Goal: Task Accomplishment & Management: Manage account settings

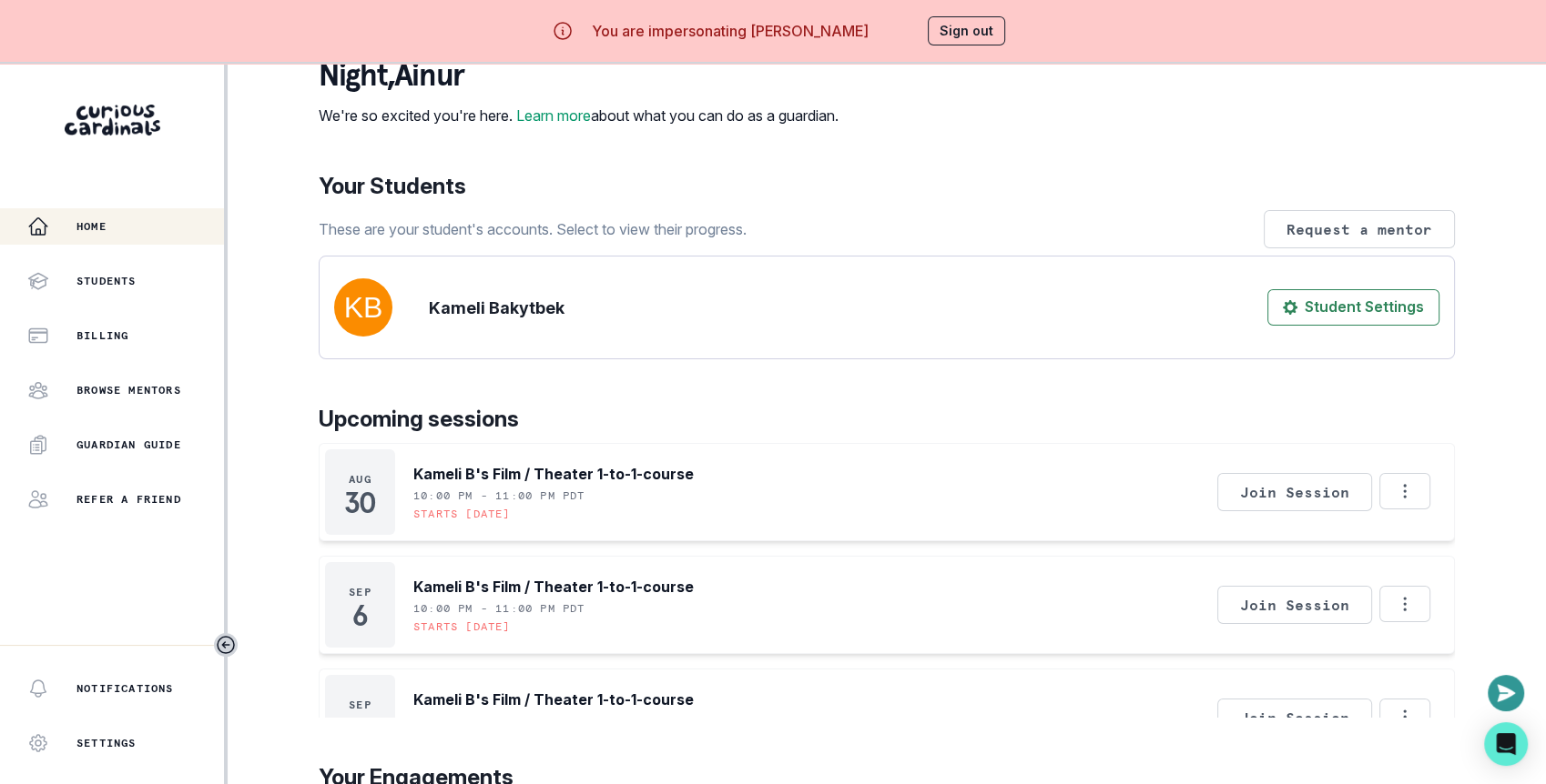
scroll to position [83, 0]
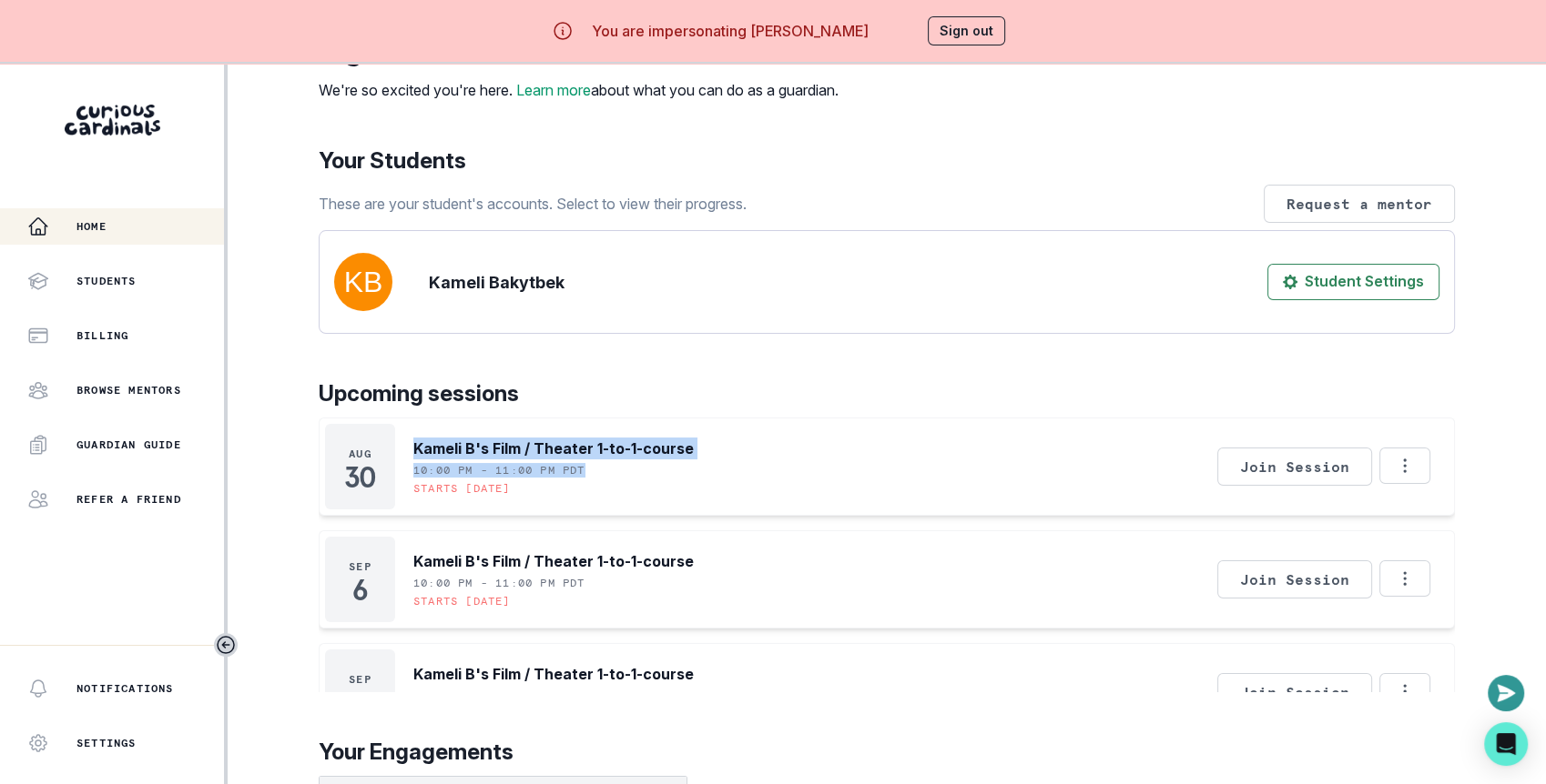
drag, startPoint x: 408, startPoint y: 463, endPoint x: 628, endPoint y: 526, distance: 228.8
click at [628, 510] on div "[DATE] Kameli B's Film / Theater 1-to-1-course 10:00 PM - 11:00 PM PDT Starts […" at bounding box center [509, 466] width 369 height 85
click at [460, 478] on p "10:00 PM - 11:00 PM PDT" at bounding box center [499, 470] width 172 height 15
drag, startPoint x: 430, startPoint y: 488, endPoint x: 619, endPoint y: 495, distance: 189.1
click at [619, 495] on div "Kameli B's Film / Theater 1-to-1-course 10:00 PM - 11:00 PM PDT Starts [DATE]" at bounding box center [553, 466] width 280 height 85
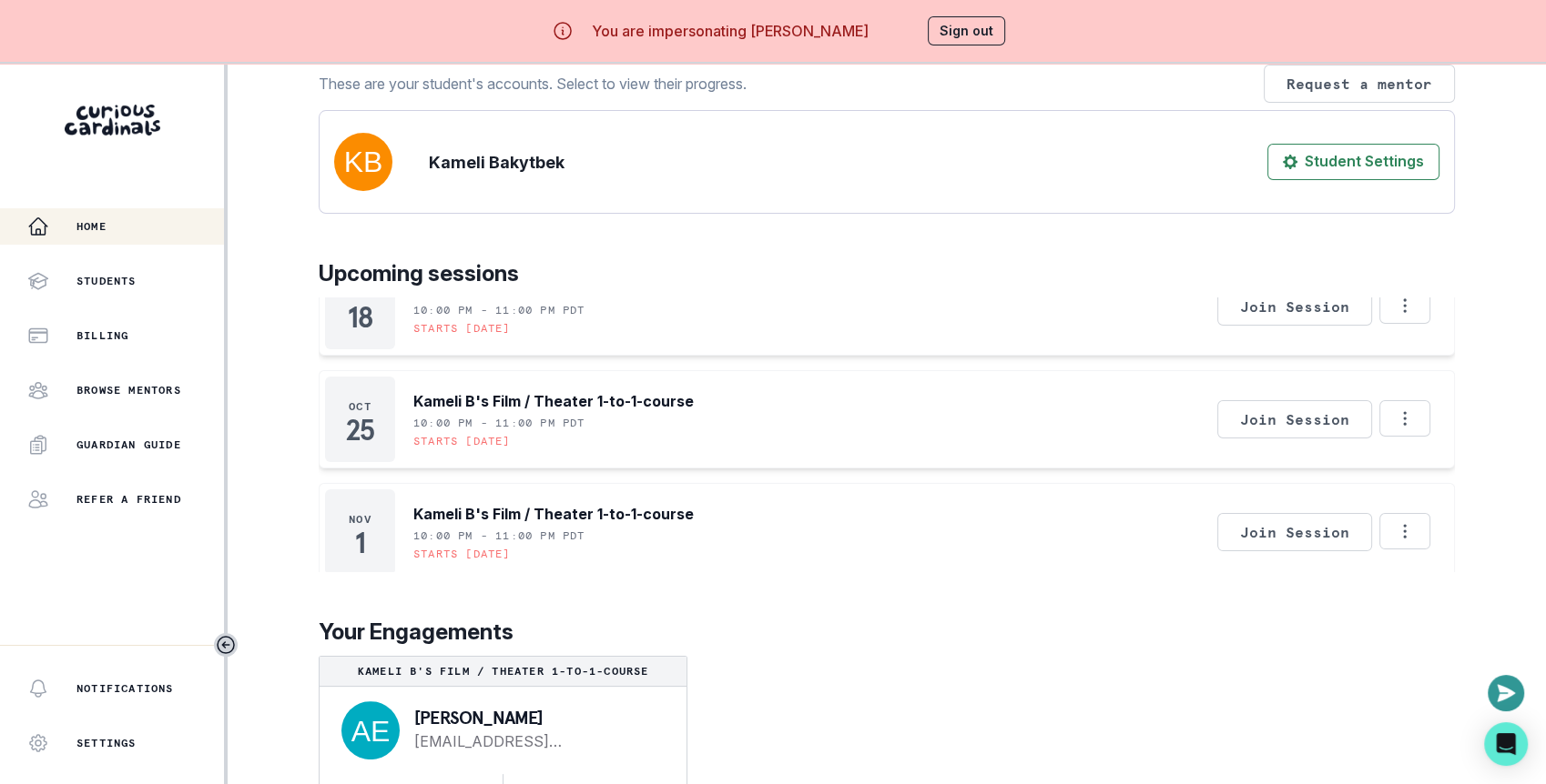
scroll to position [63, 0]
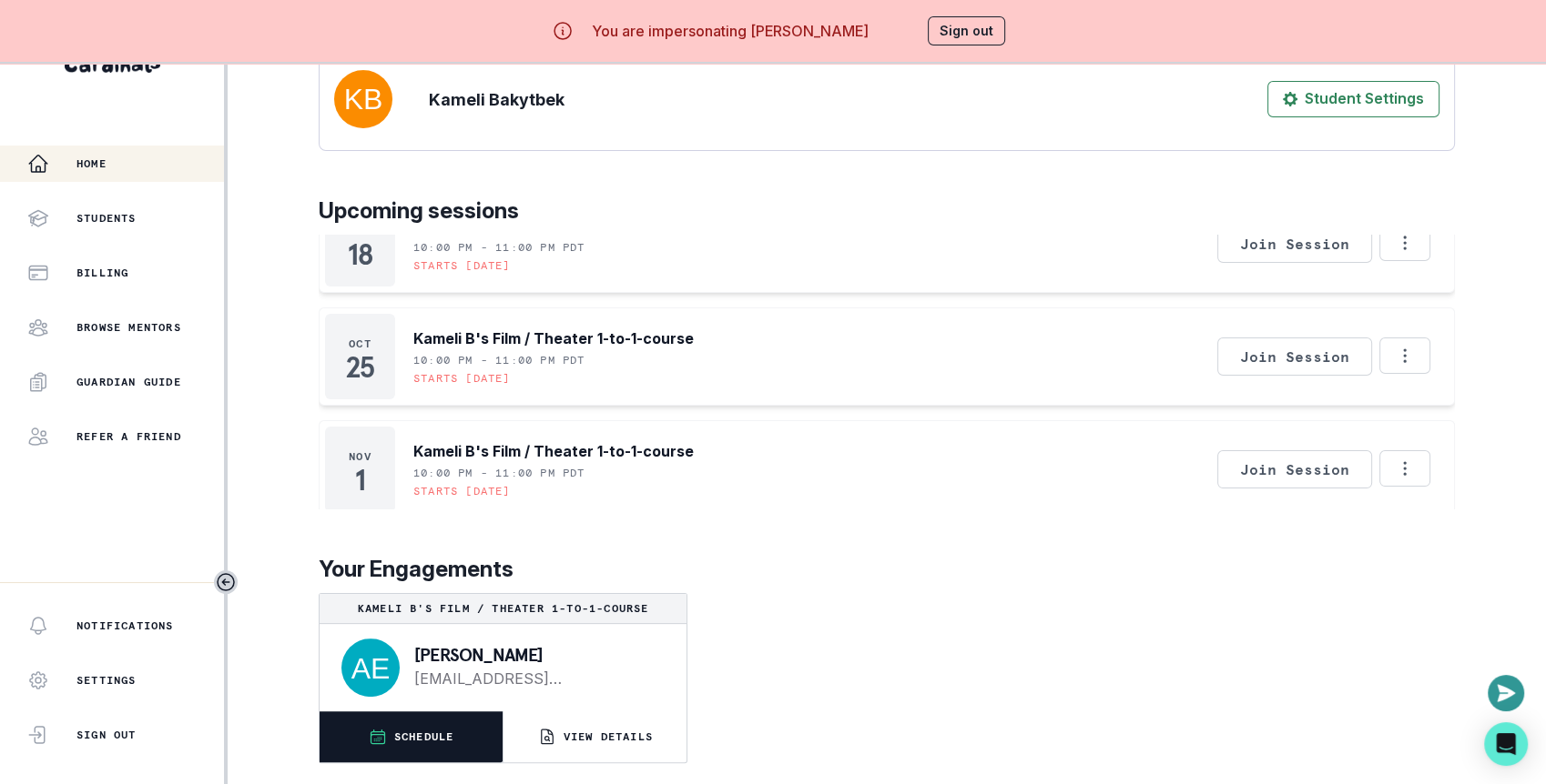
click at [430, 738] on p "SCHEDULE" at bounding box center [424, 737] width 60 height 15
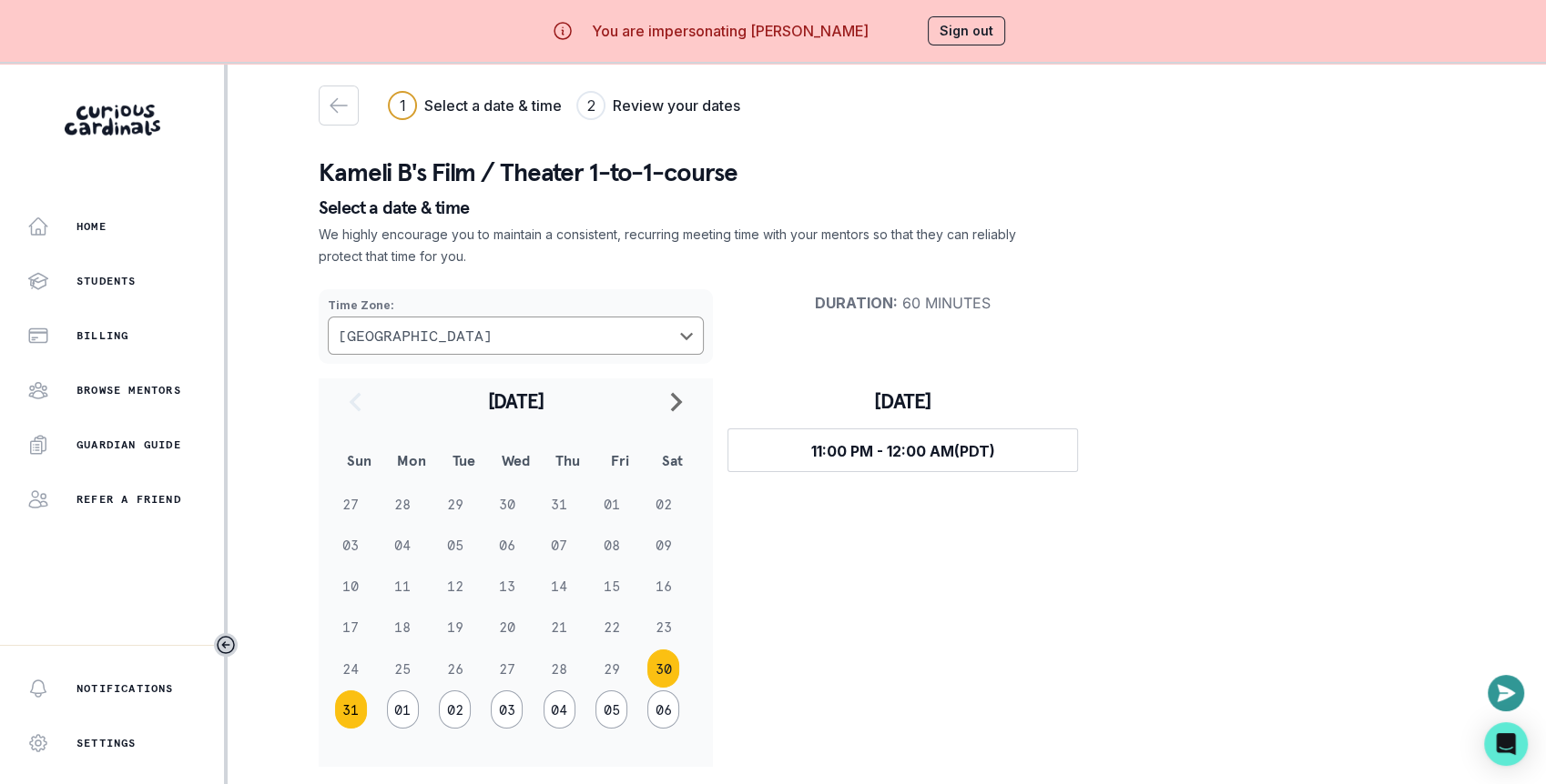
click at [349, 703] on button "31" at bounding box center [351, 710] width 32 height 38
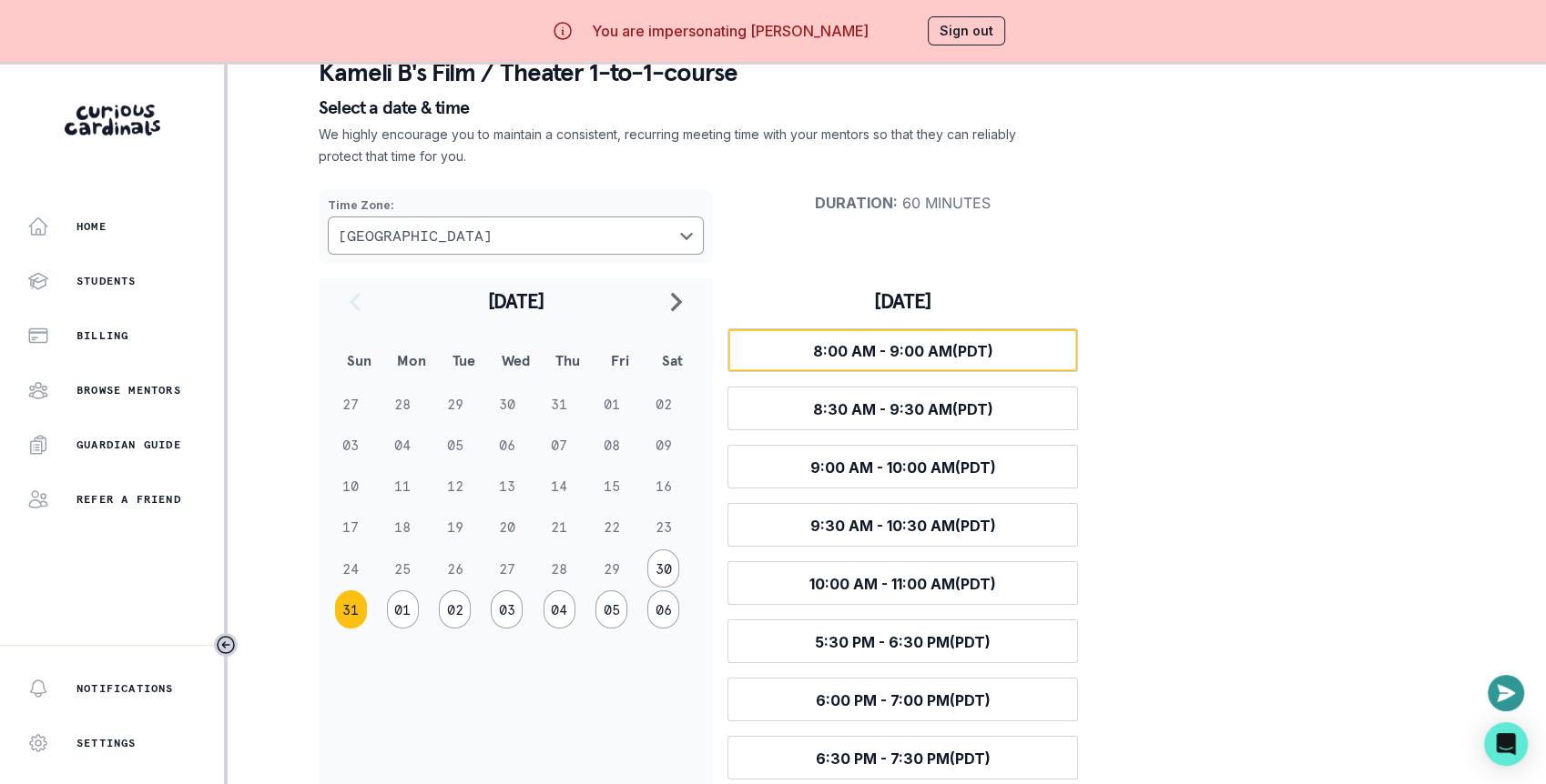
scroll to position [57, 0]
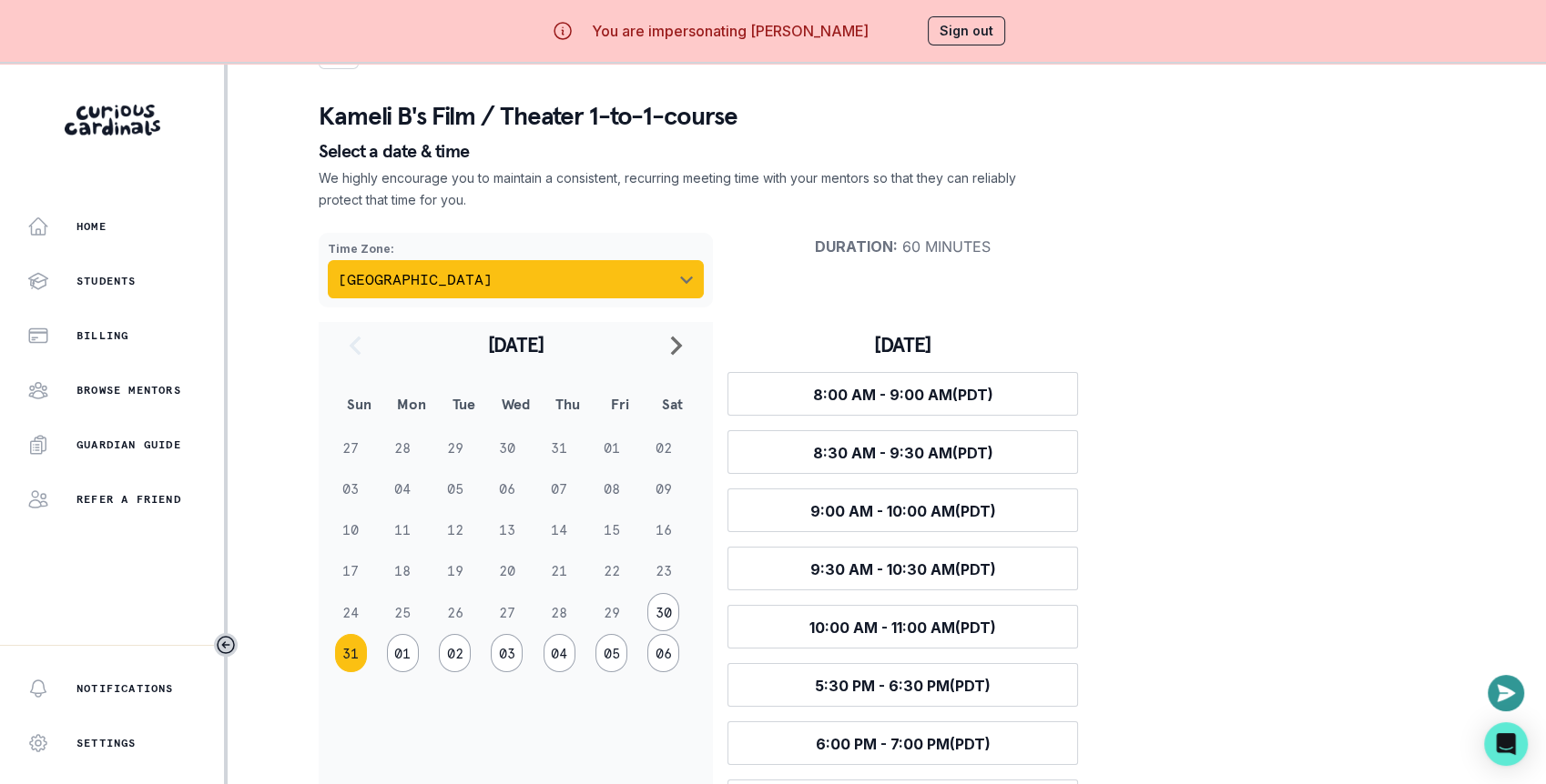
click at [539, 287] on button "[GEOGRAPHIC_DATA]" at bounding box center [516, 279] width 376 height 38
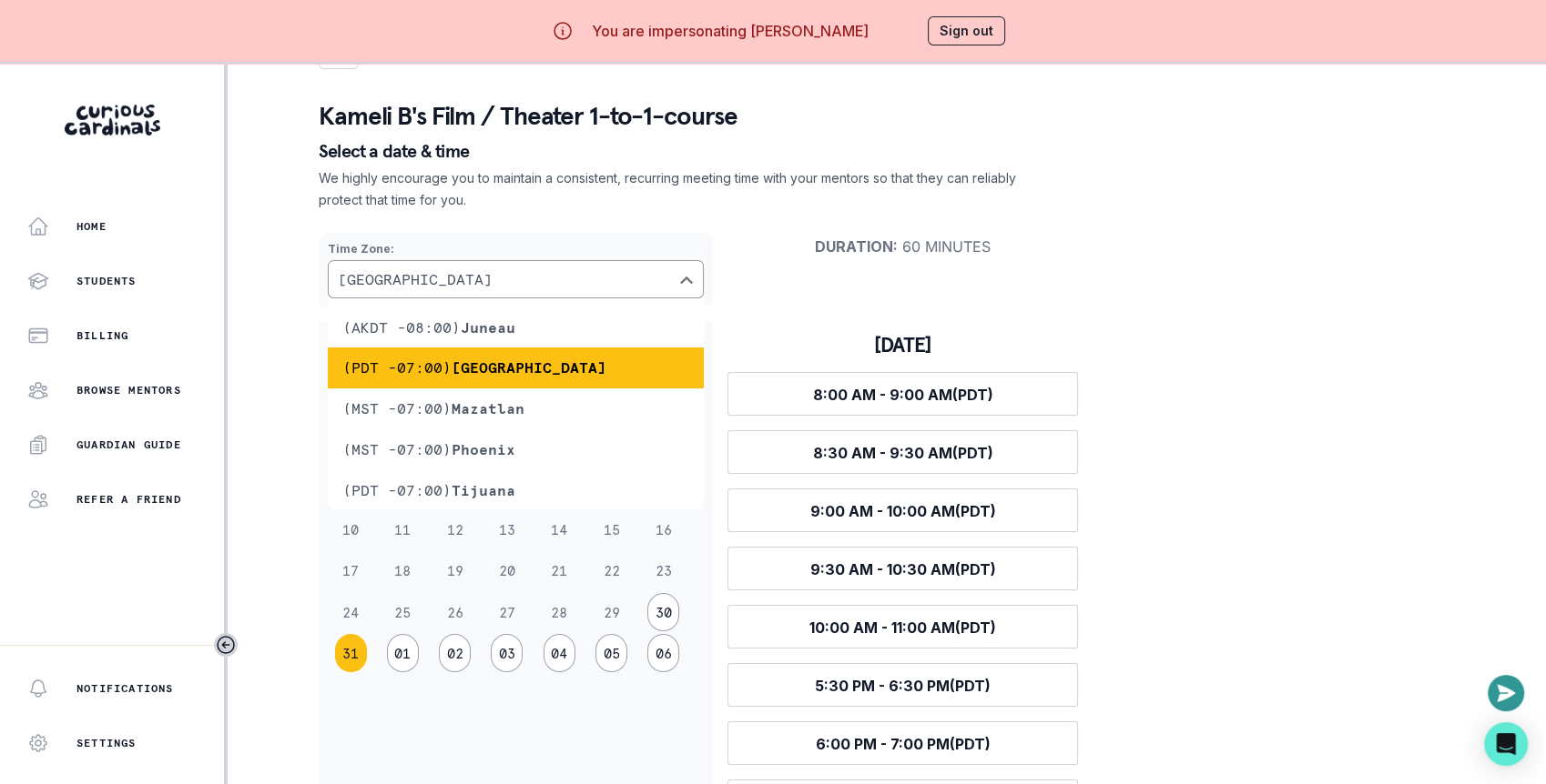
scroll to position [118, 0]
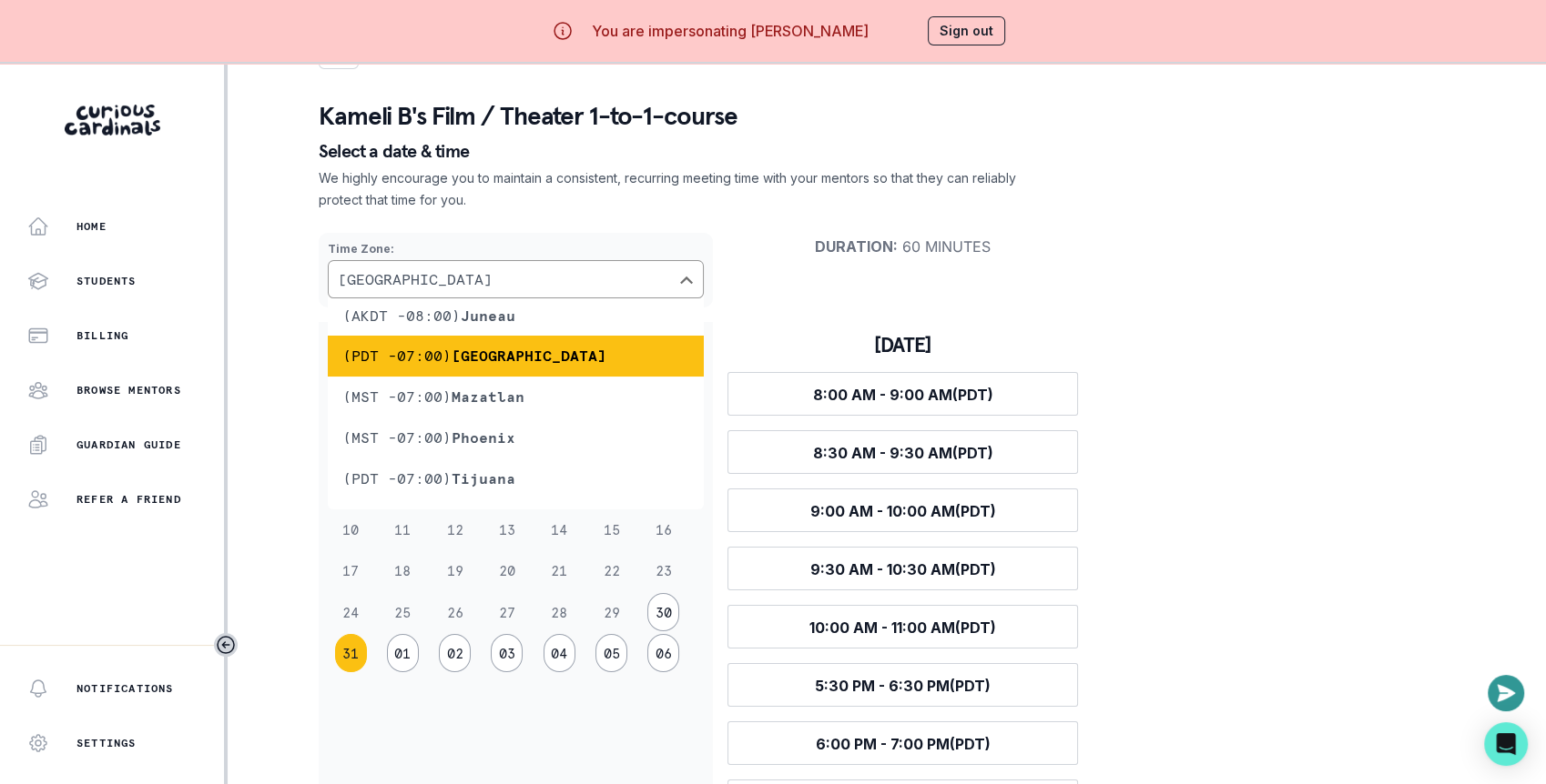
click at [883, 356] on h3 "[DATE]" at bounding box center [903, 345] width 351 height 25
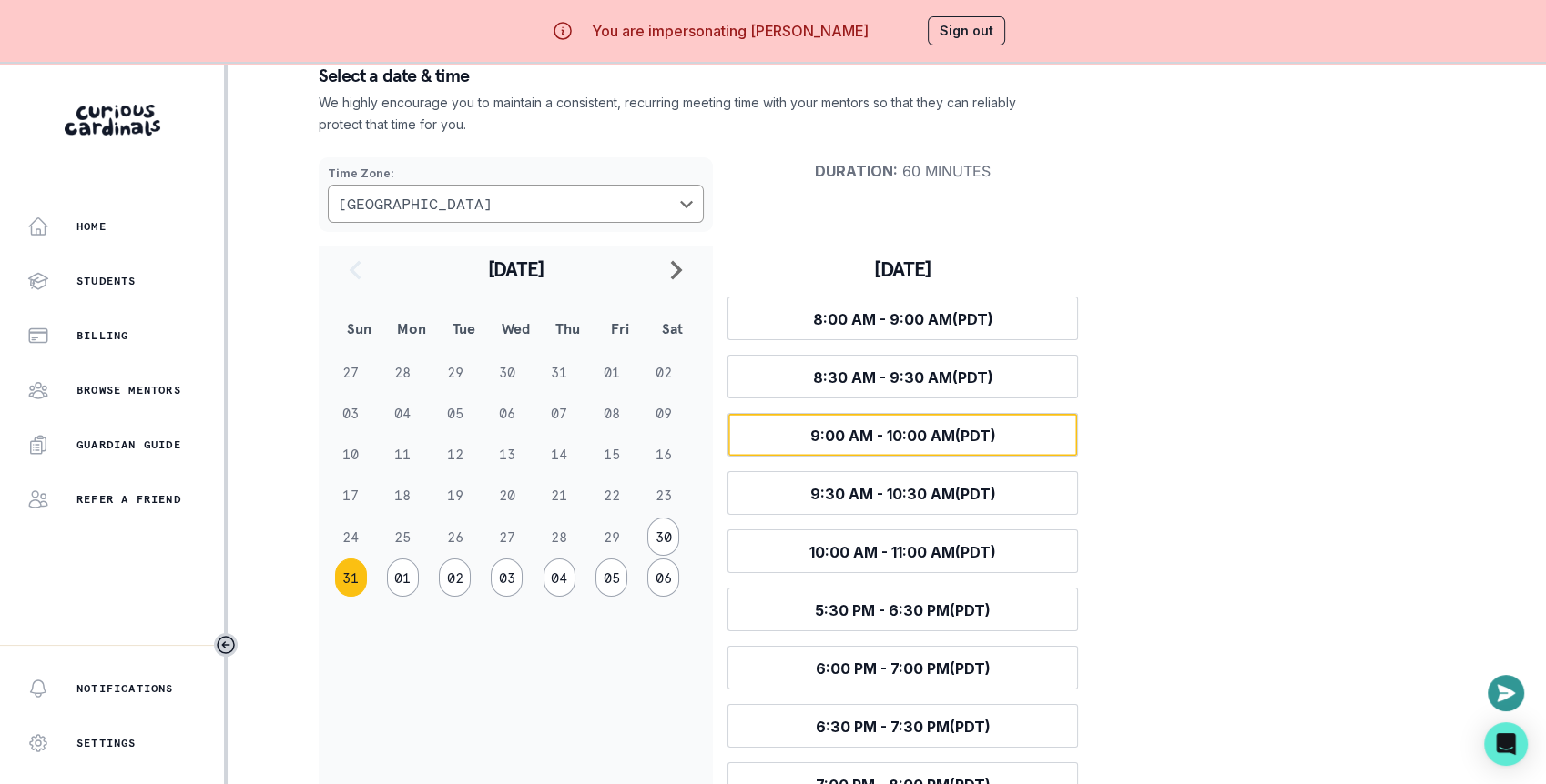
scroll to position [149, 0]
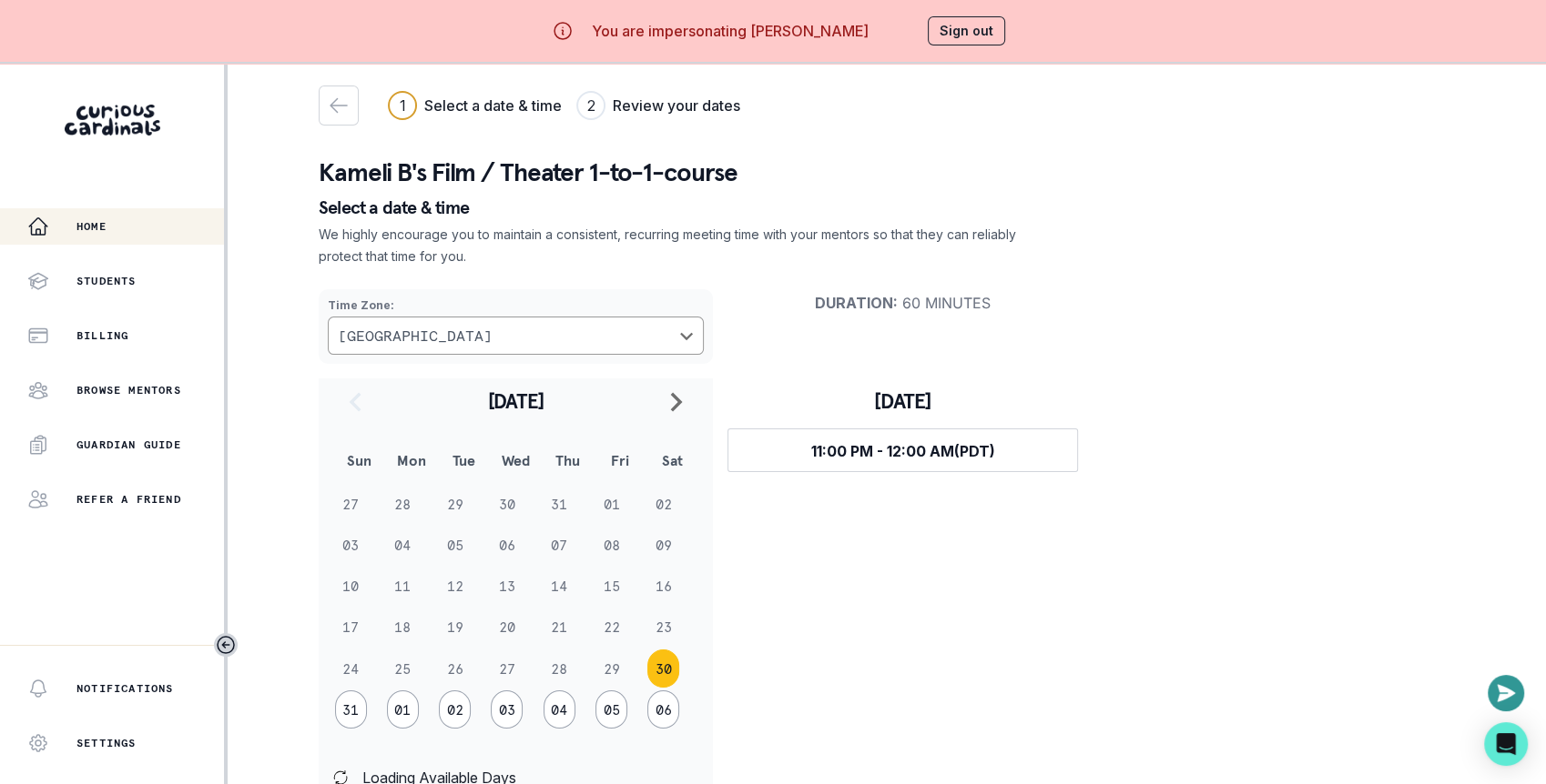
click at [139, 227] on div "Home" at bounding box center [125, 226] width 197 height 22
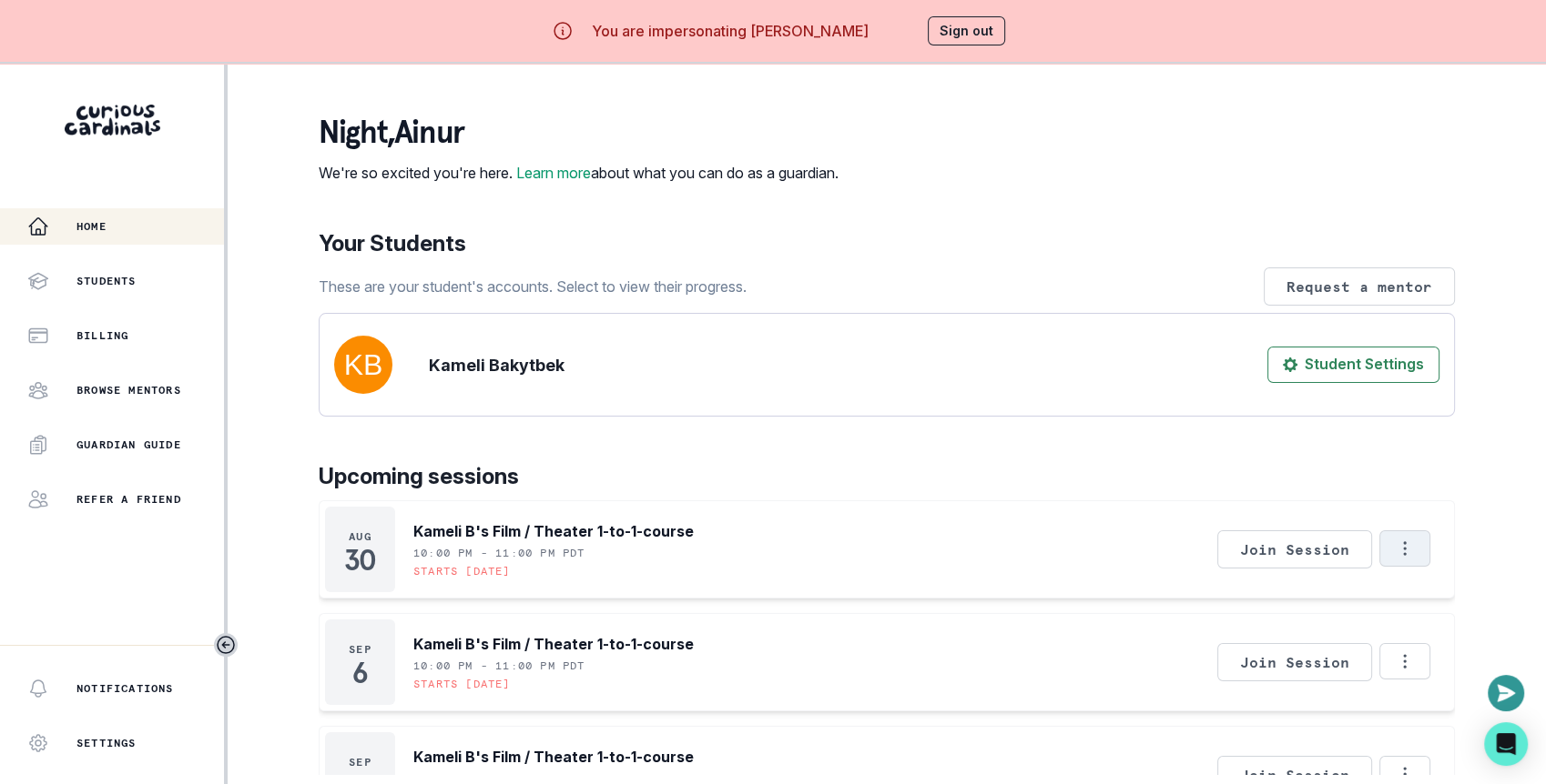
click at [1391, 567] on button "Options" at bounding box center [1405, 548] width 51 height 36
click at [1307, 651] on button "Cancel Session" at bounding box center [1328, 651] width 202 height 32
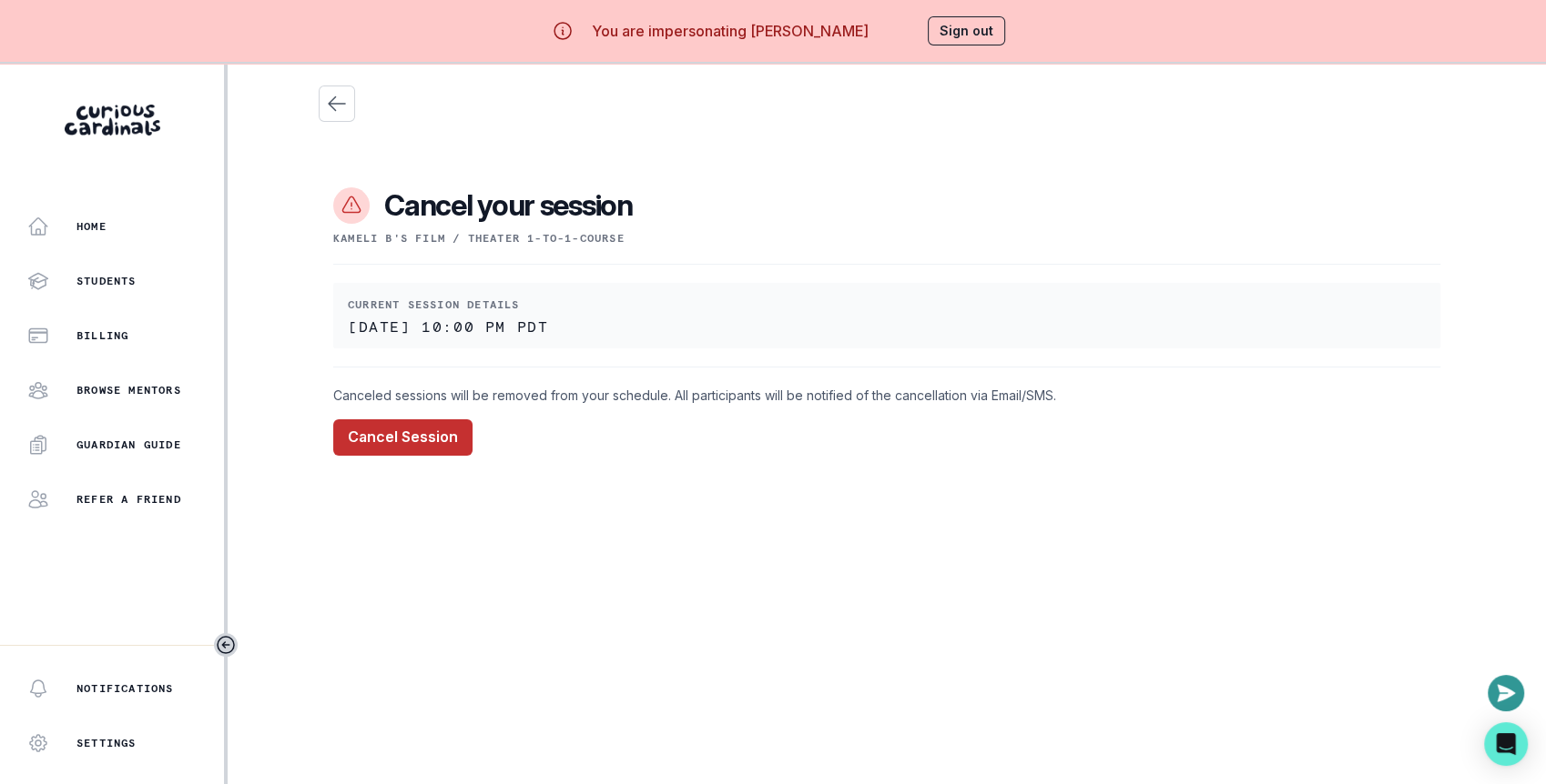
click at [370, 442] on button "Cancel Session" at bounding box center [402, 438] width 139 height 36
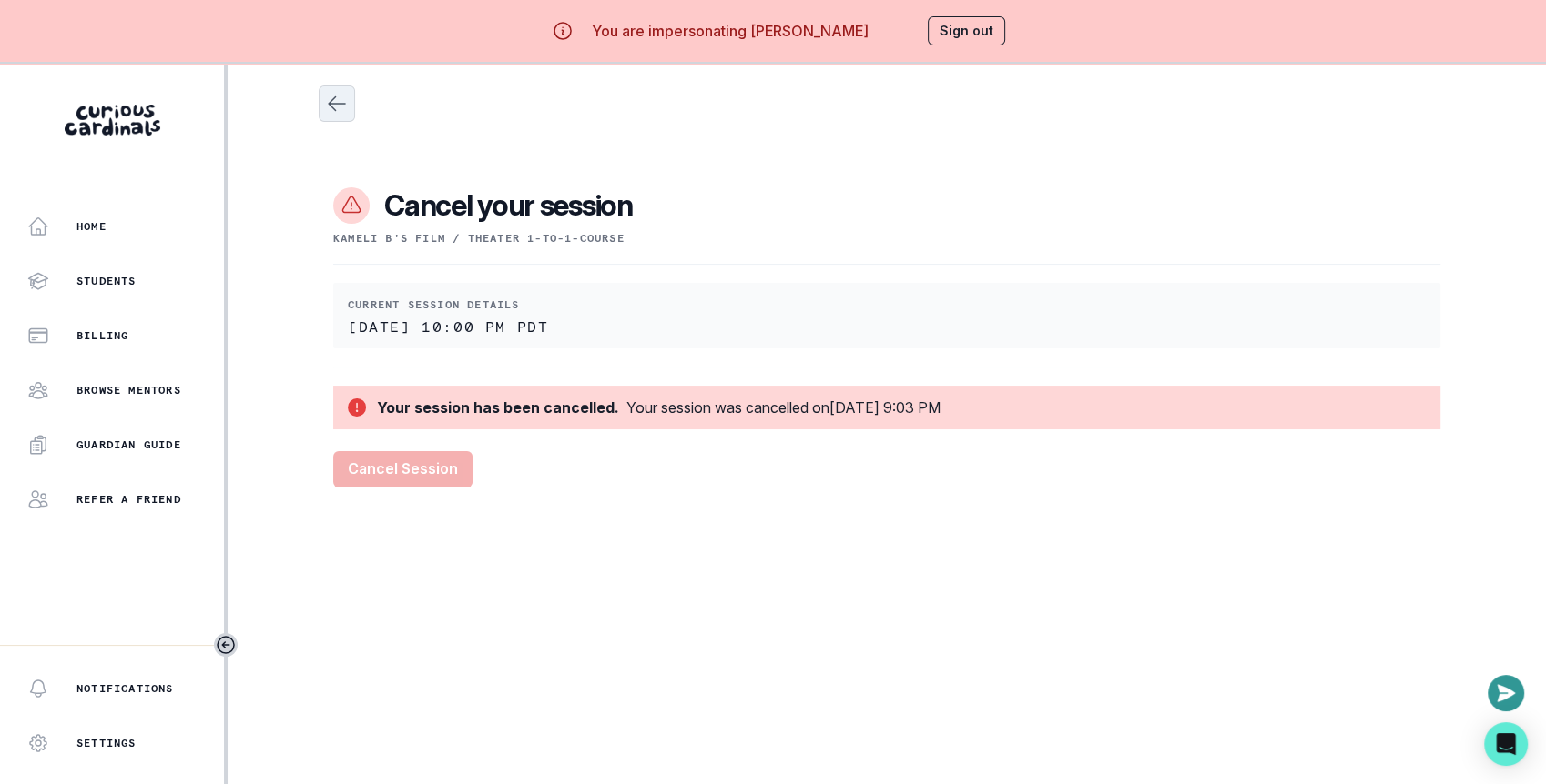
click at [336, 115] on button "Close" at bounding box center [336, 103] width 36 height 36
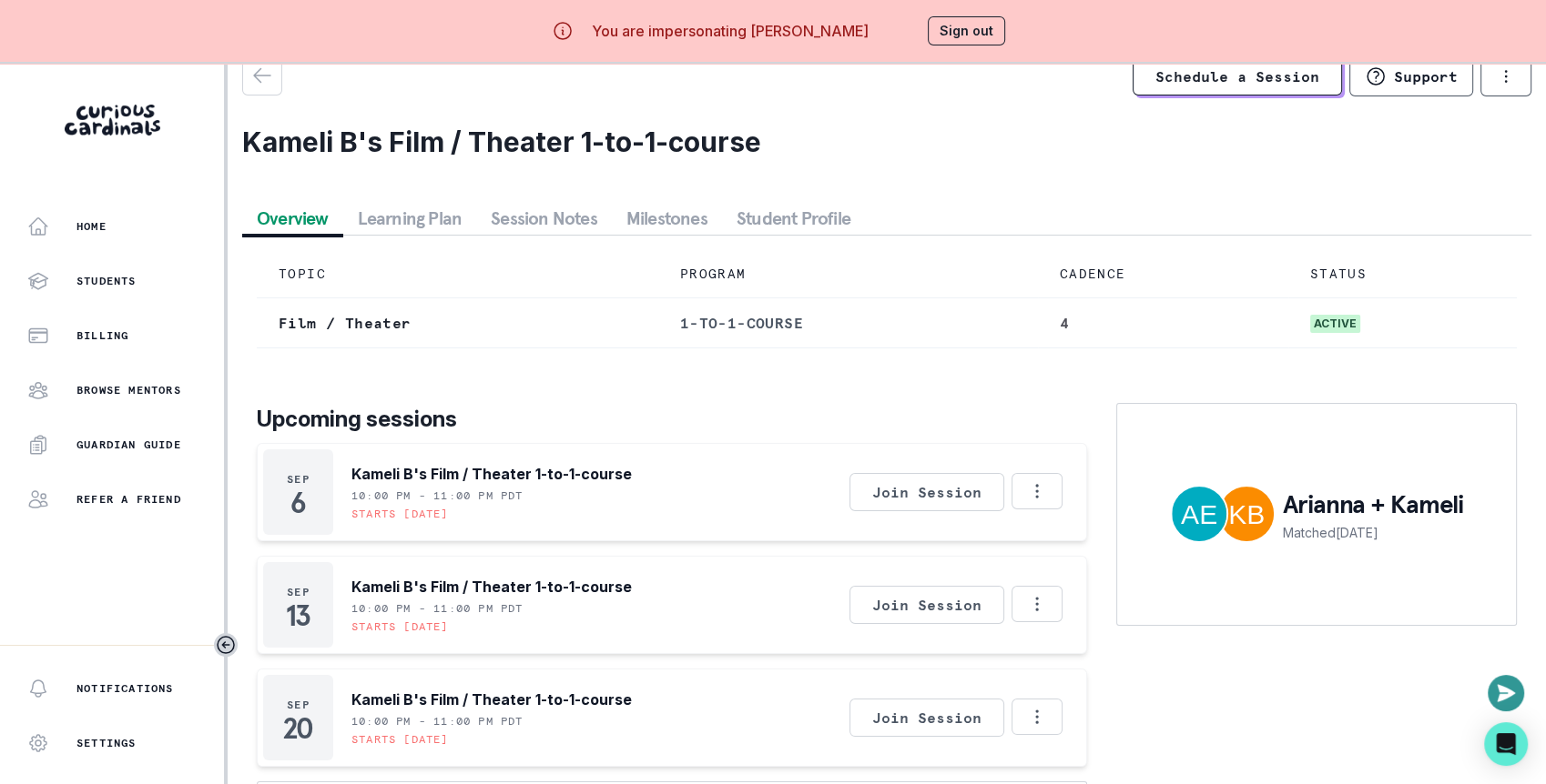
scroll to position [63, 0]
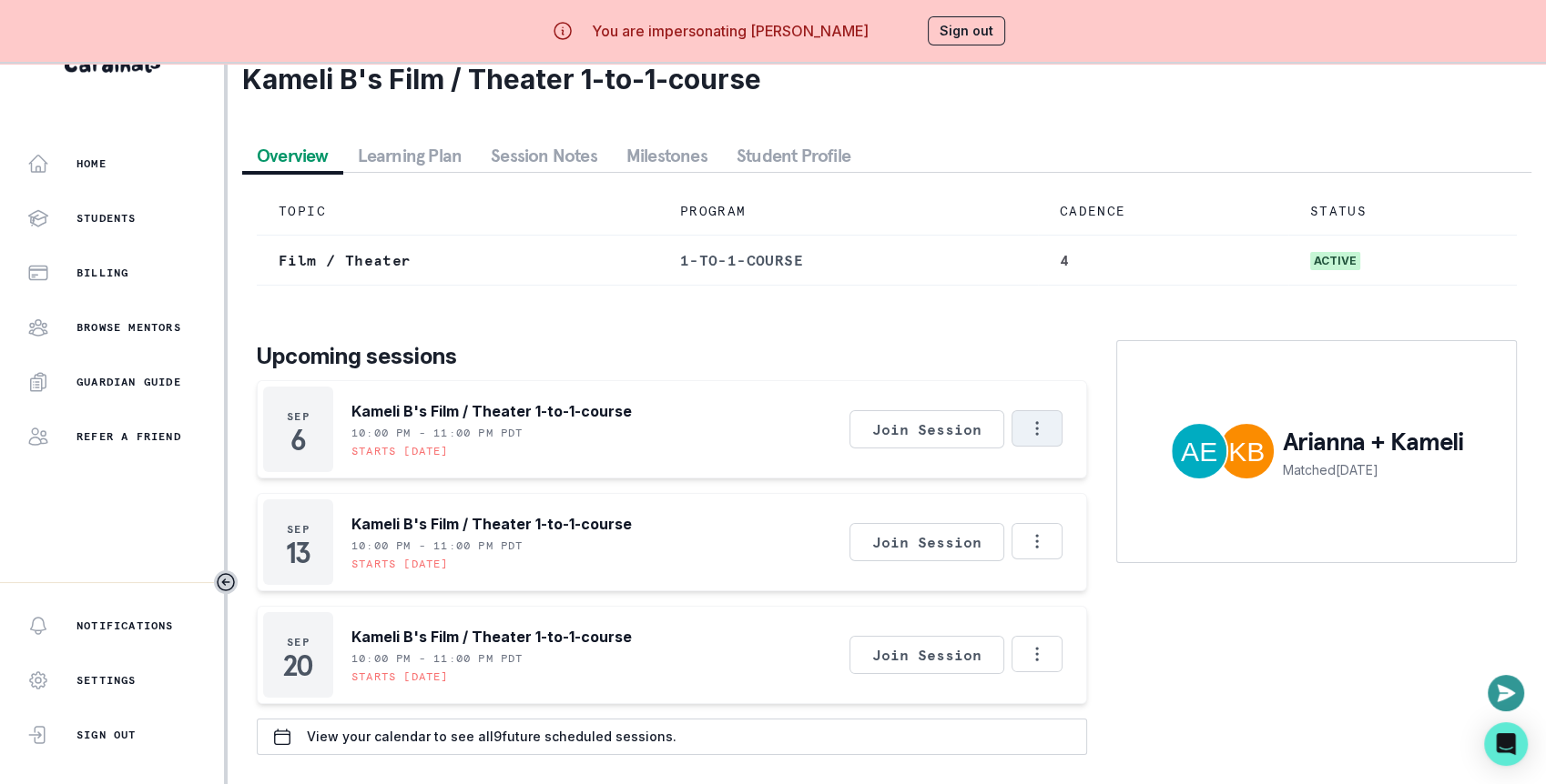
click at [1044, 419] on icon "Options" at bounding box center [1037, 429] width 20 height 20
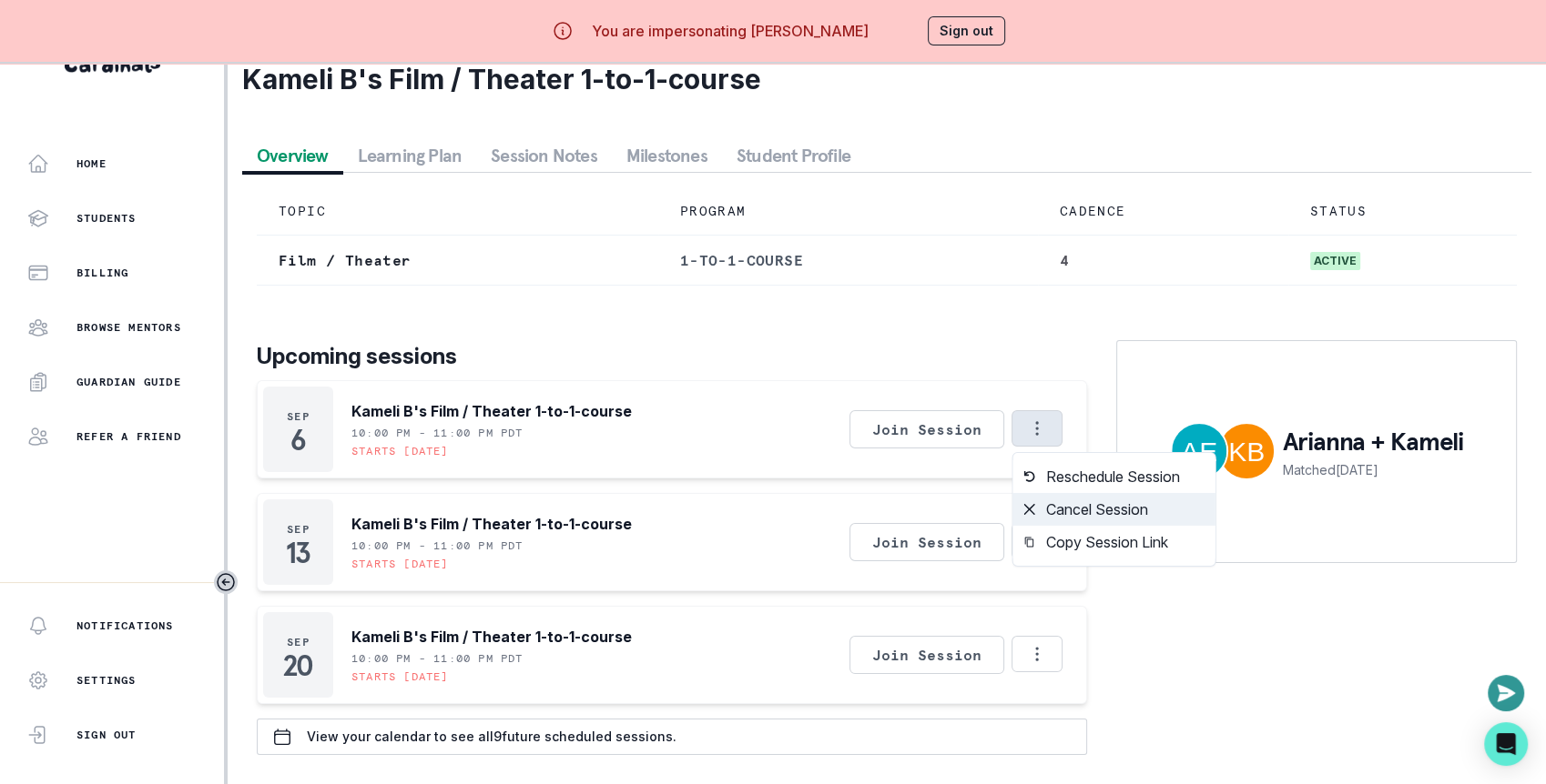
click at [1079, 501] on button "Cancel Session" at bounding box center [1114, 509] width 202 height 32
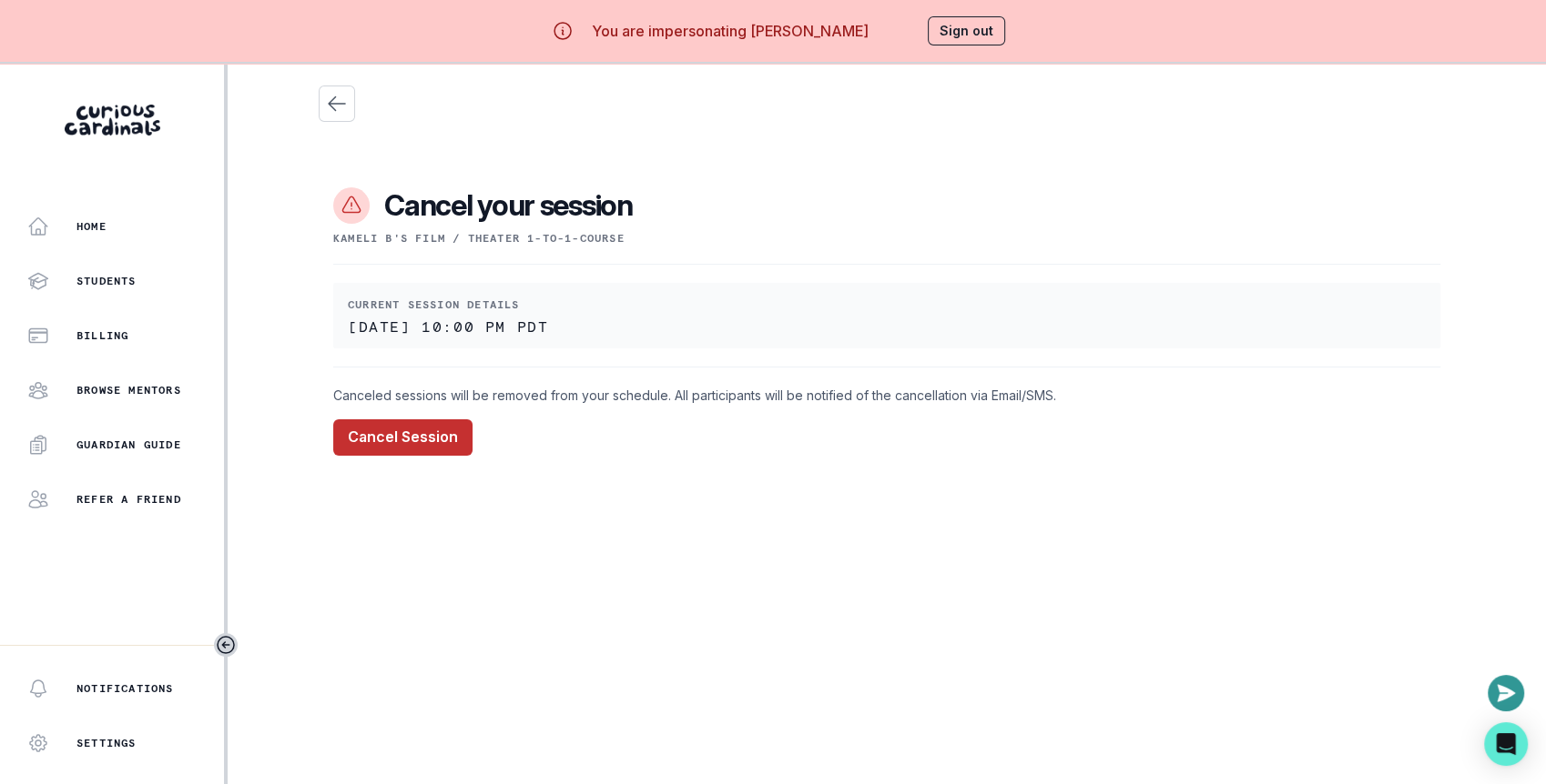
click at [432, 432] on button "Cancel Session" at bounding box center [402, 438] width 139 height 36
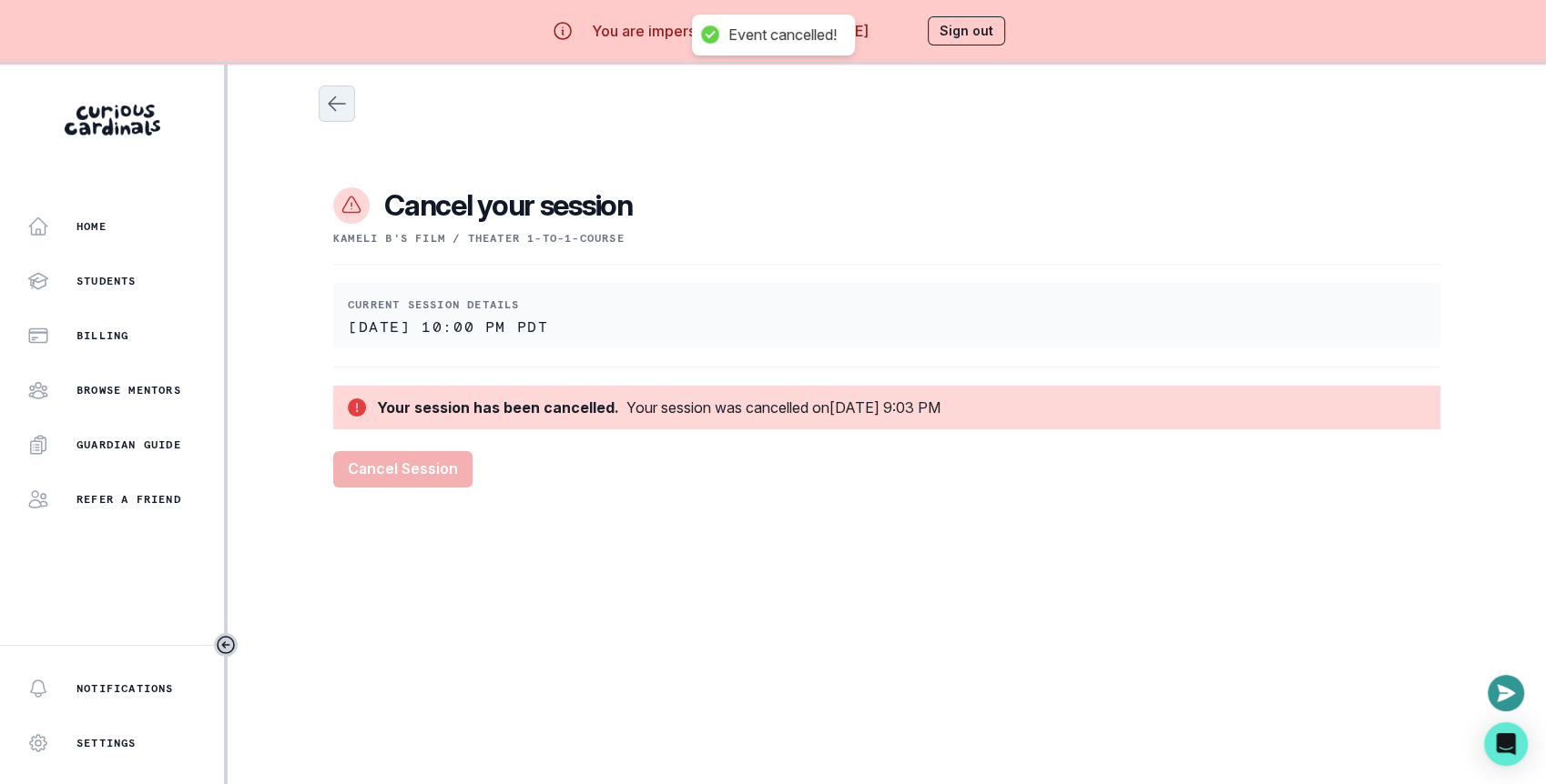
click at [337, 119] on button "Close" at bounding box center [336, 103] width 36 height 36
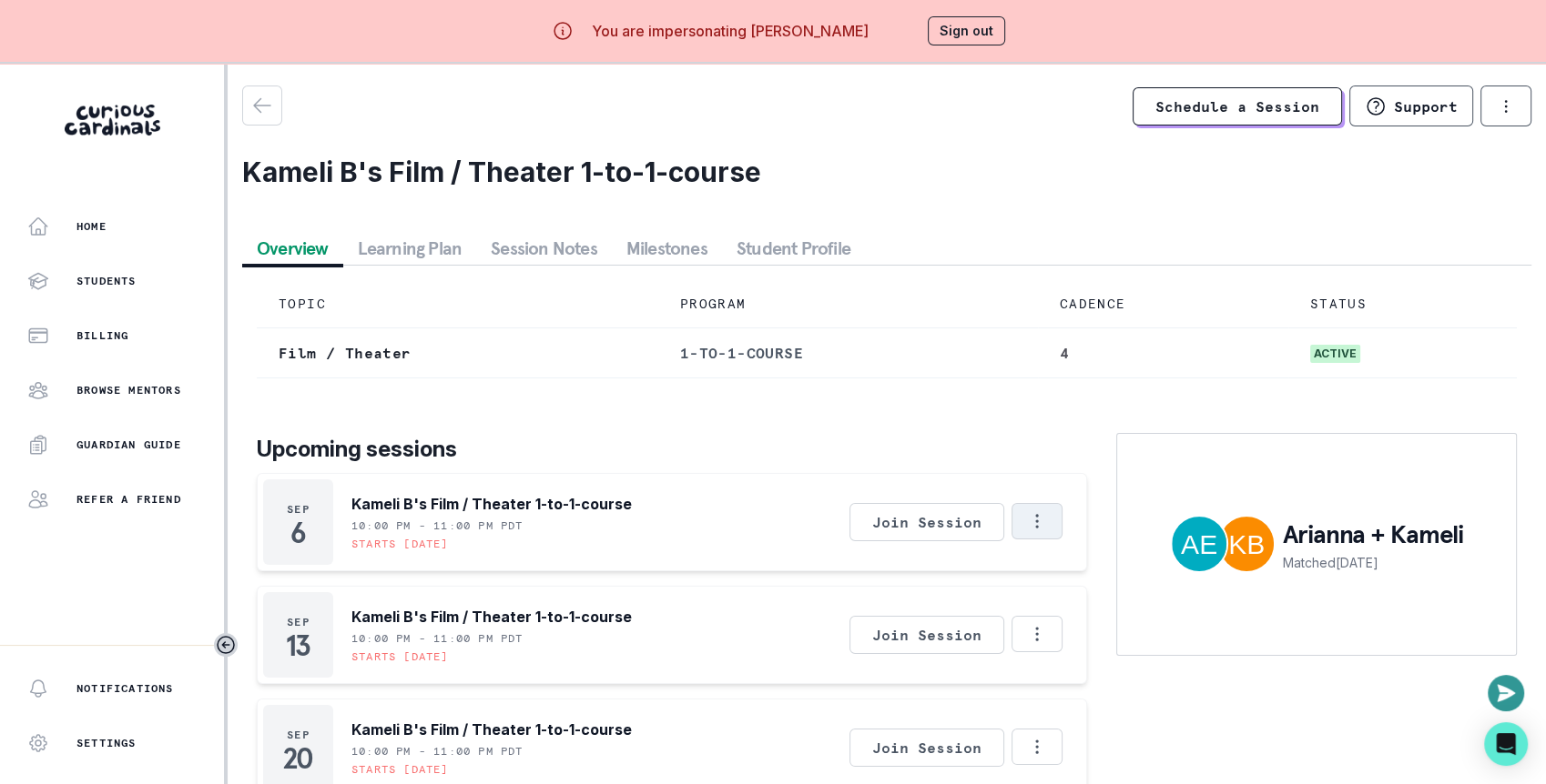
click at [1037, 525] on icon "Options" at bounding box center [1036, 521] width 3 height 14
click at [1054, 609] on button "Cancel Session" at bounding box center [1114, 602] width 202 height 32
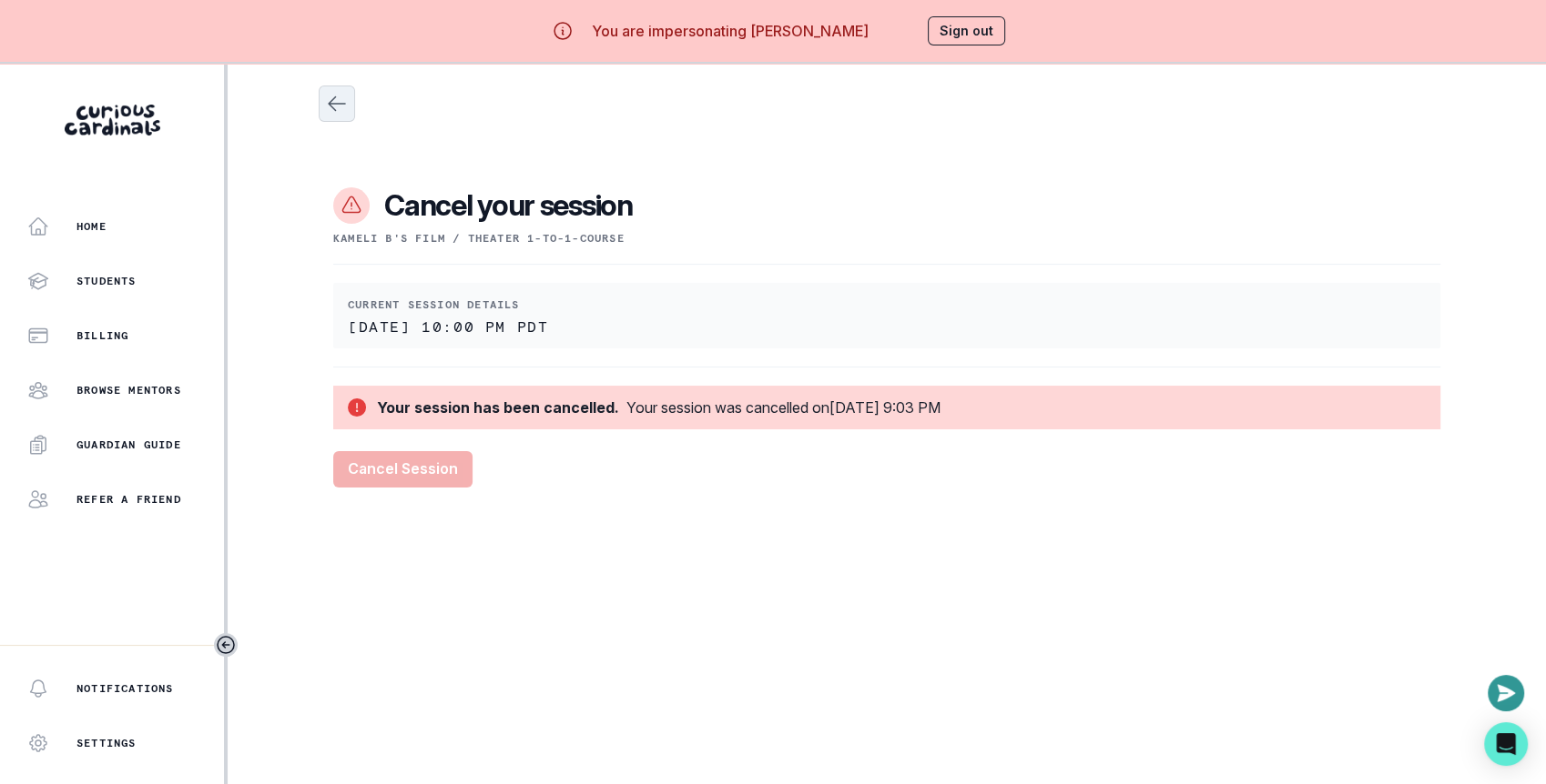
click at [333, 113] on icon "Close" at bounding box center [337, 104] width 22 height 22
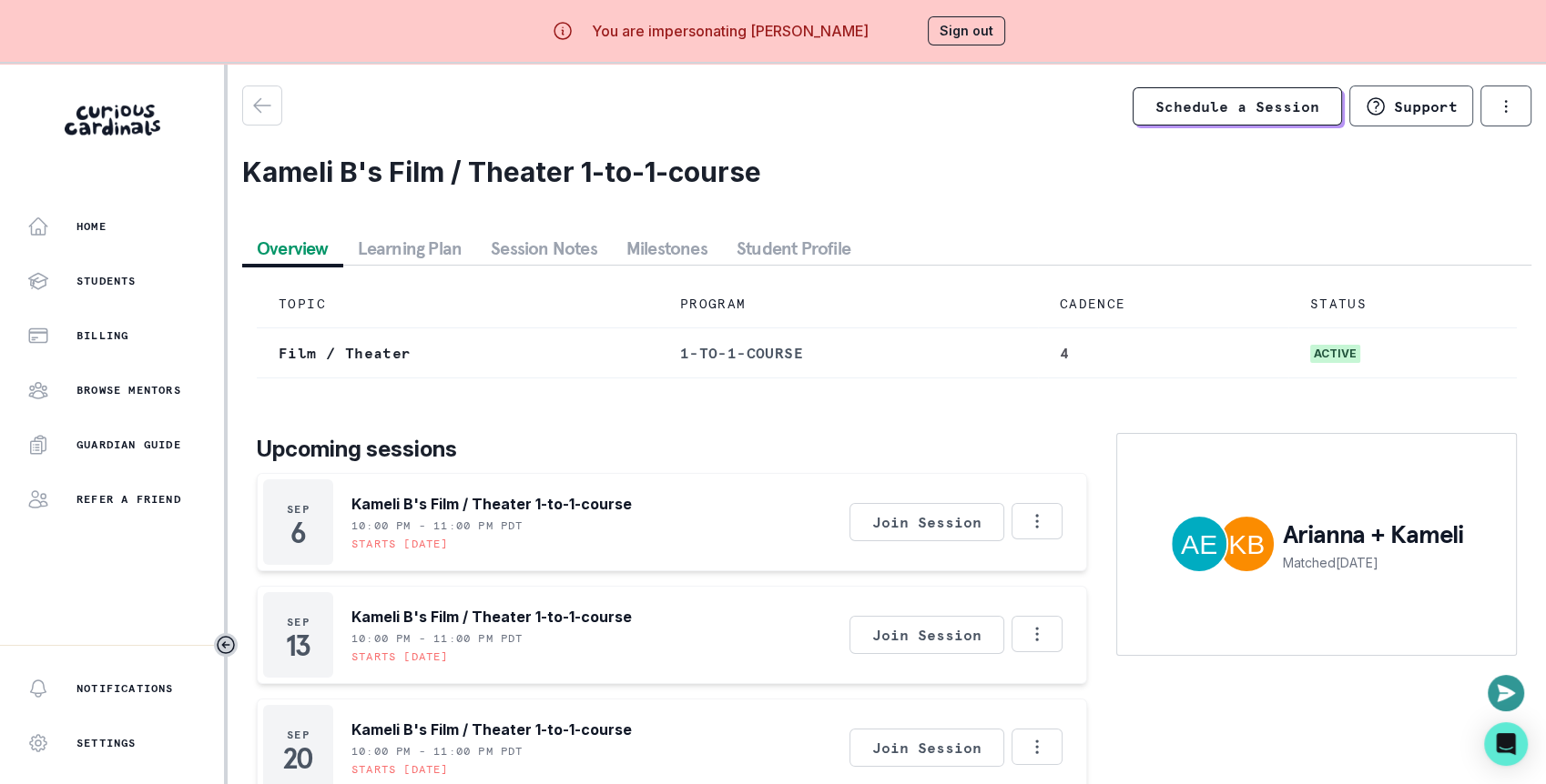
scroll to position [30, 0]
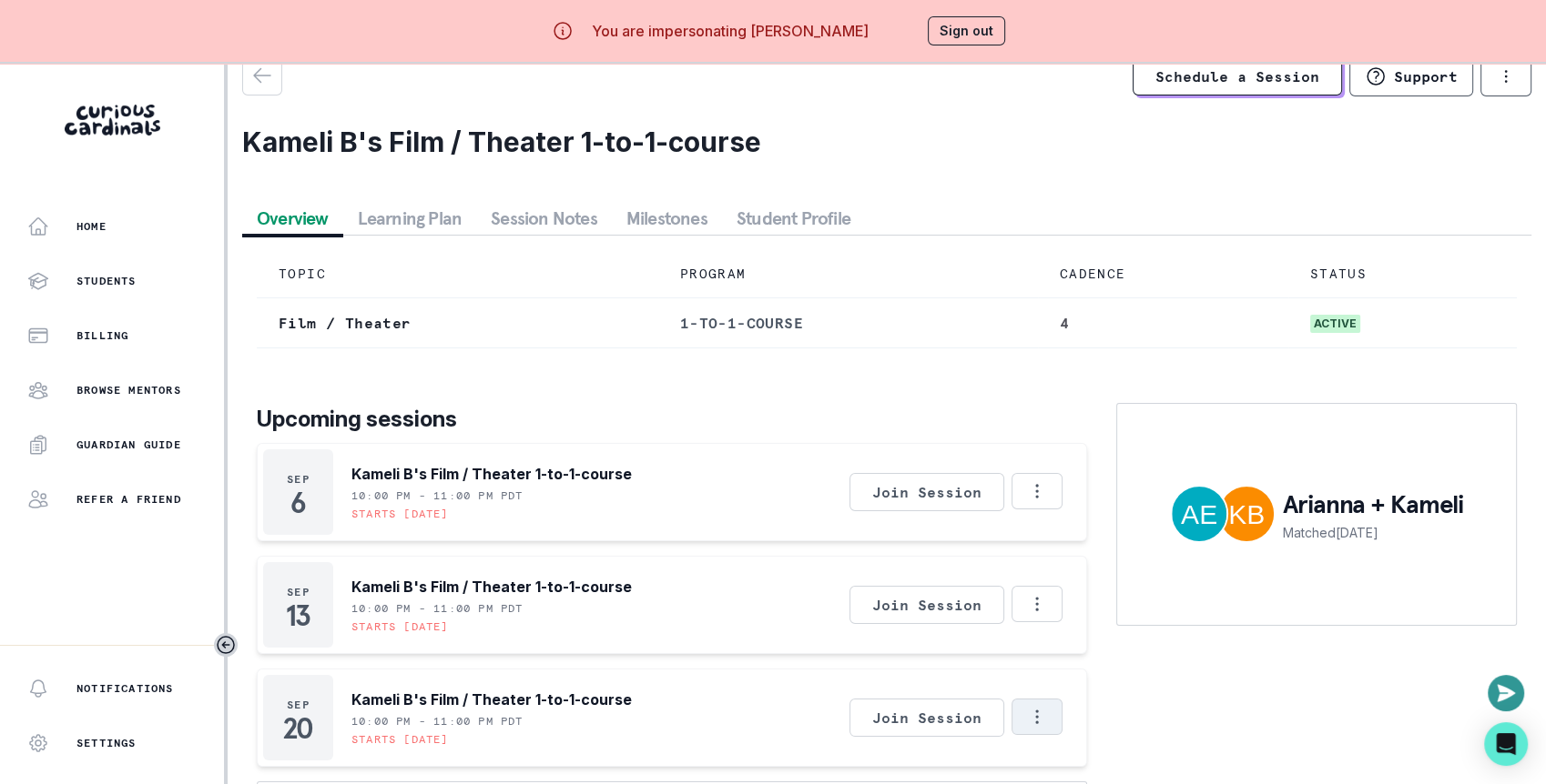
click at [1048, 711] on button "Options" at bounding box center [1037, 716] width 51 height 36
click at [1089, 640] on button "Cancel Session" at bounding box center [1114, 635] width 202 height 32
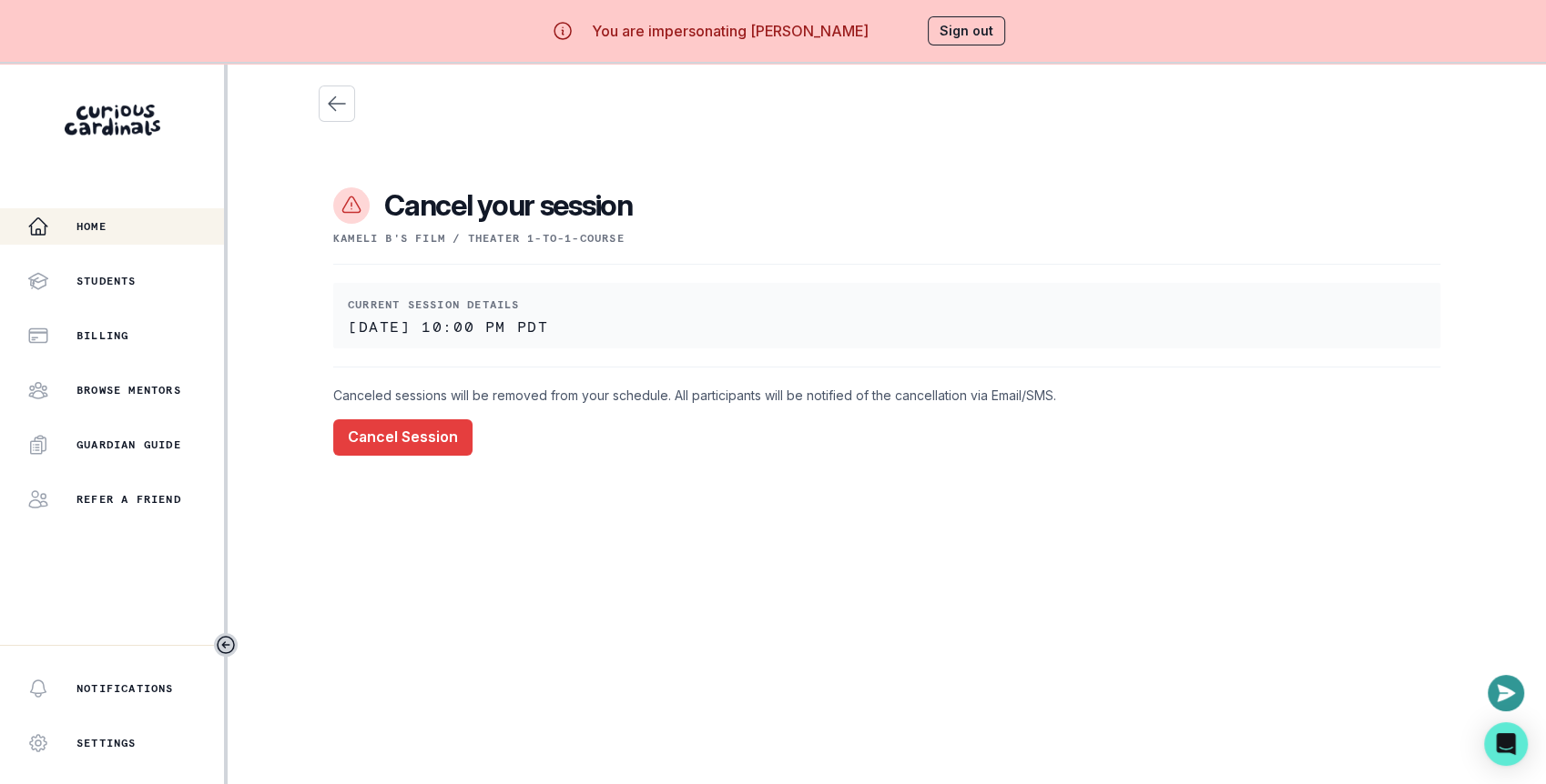
click at [164, 217] on div "Home" at bounding box center [125, 226] width 197 height 22
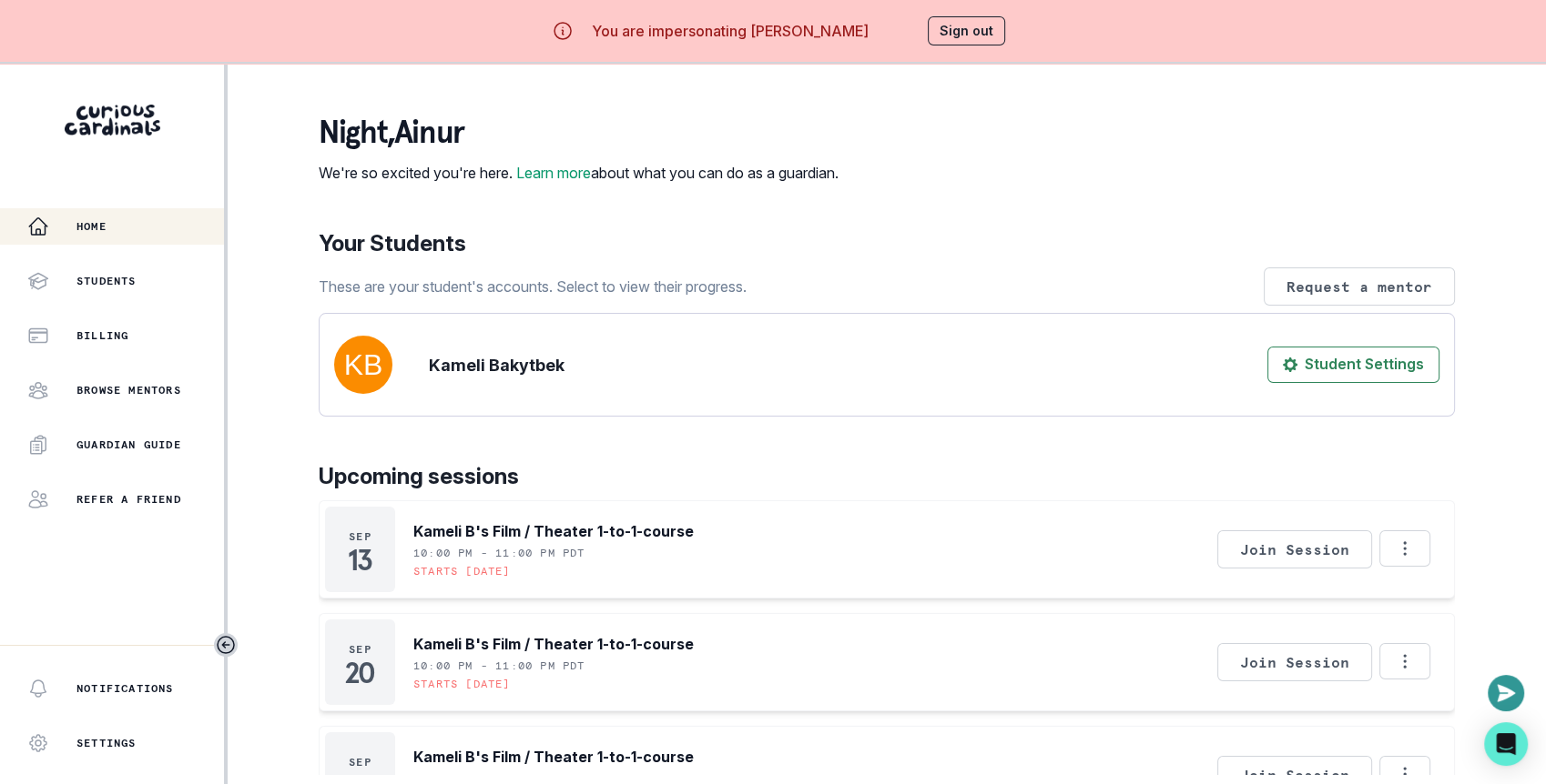
click at [974, 41] on button "Sign out" at bounding box center [965, 31] width 77 height 29
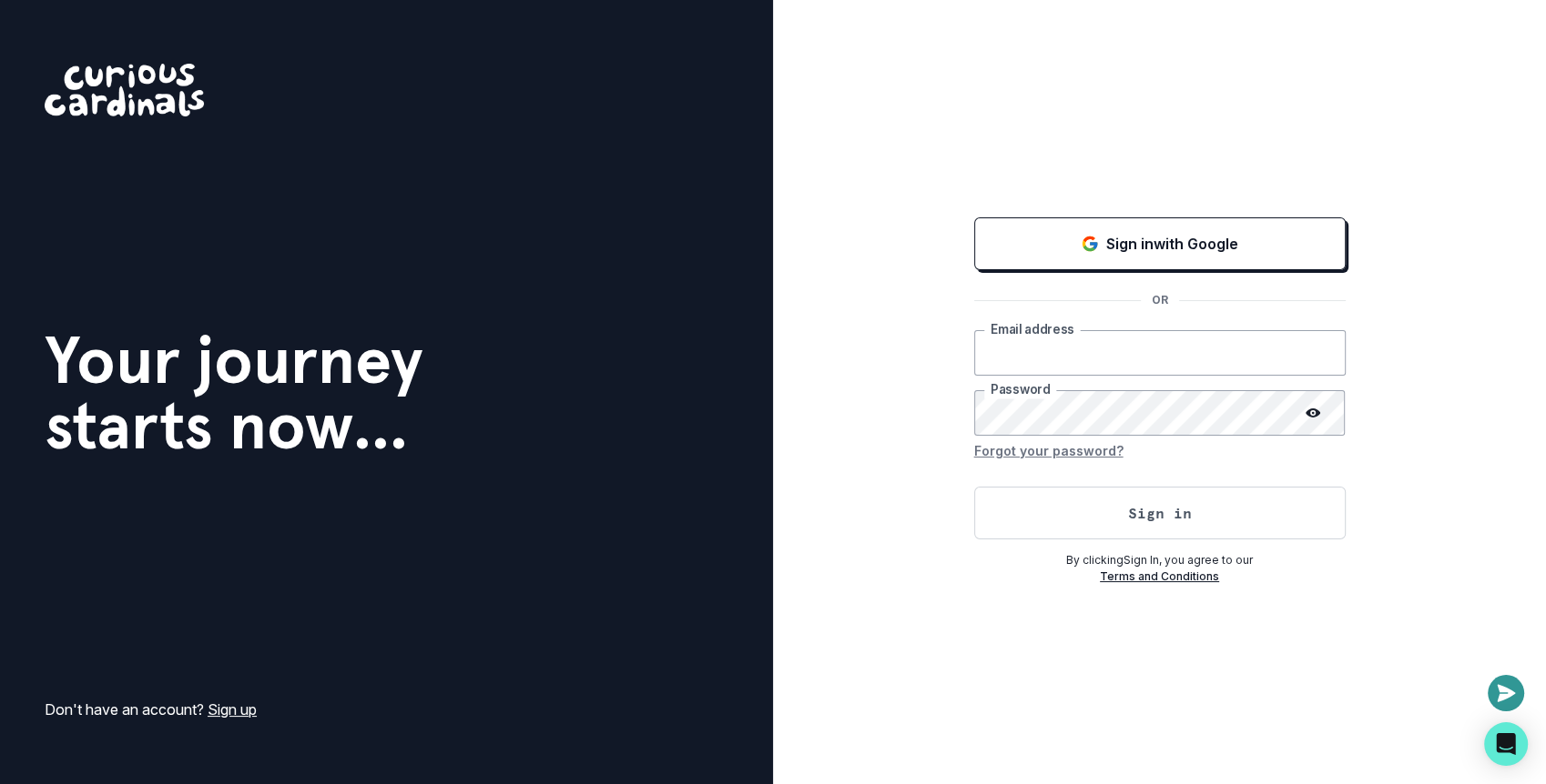
type input "[EMAIL_ADDRESS][DOMAIN_NAME]"
click at [1097, 530] on button "Sign in" at bounding box center [1159, 513] width 371 height 53
